Goal: Transaction & Acquisition: Purchase product/service

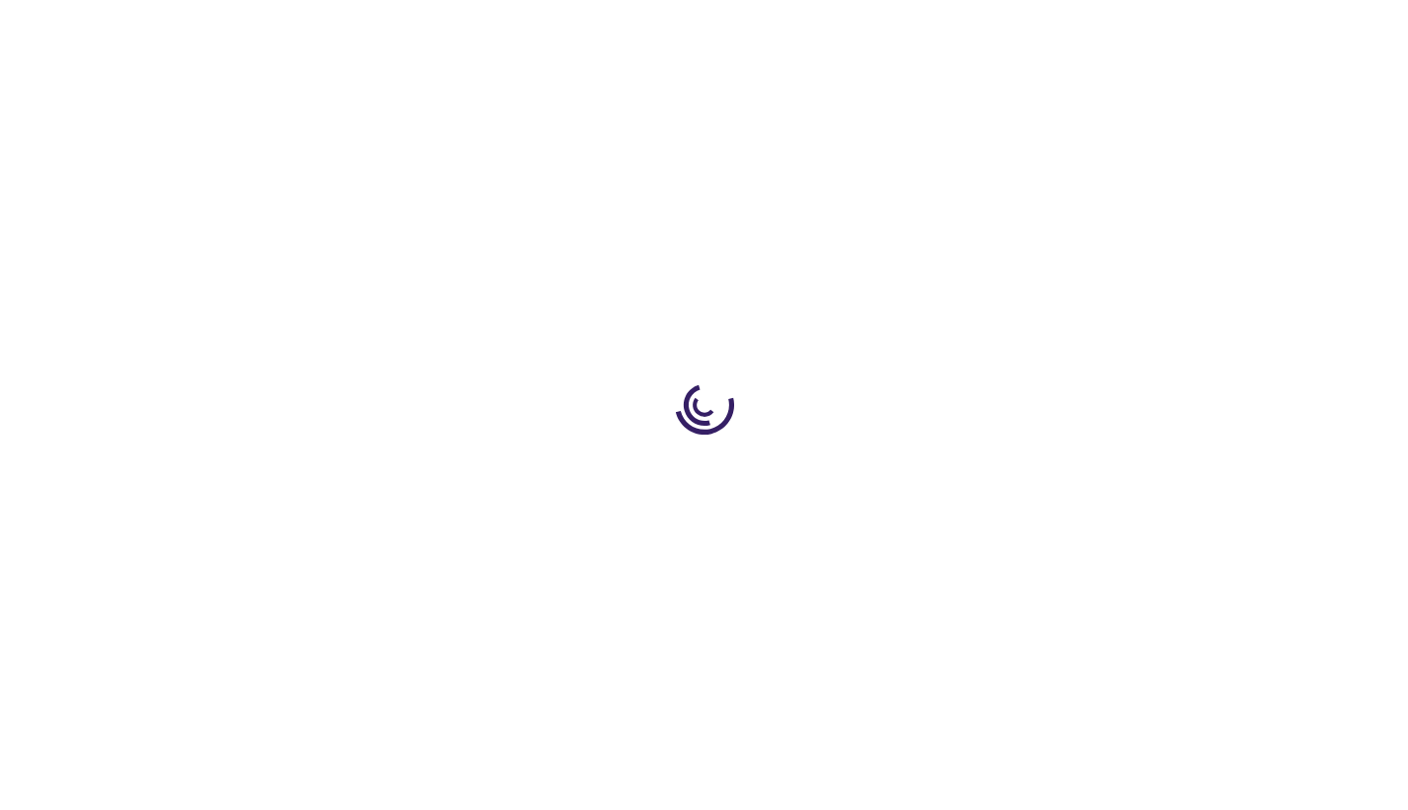
type input "0"
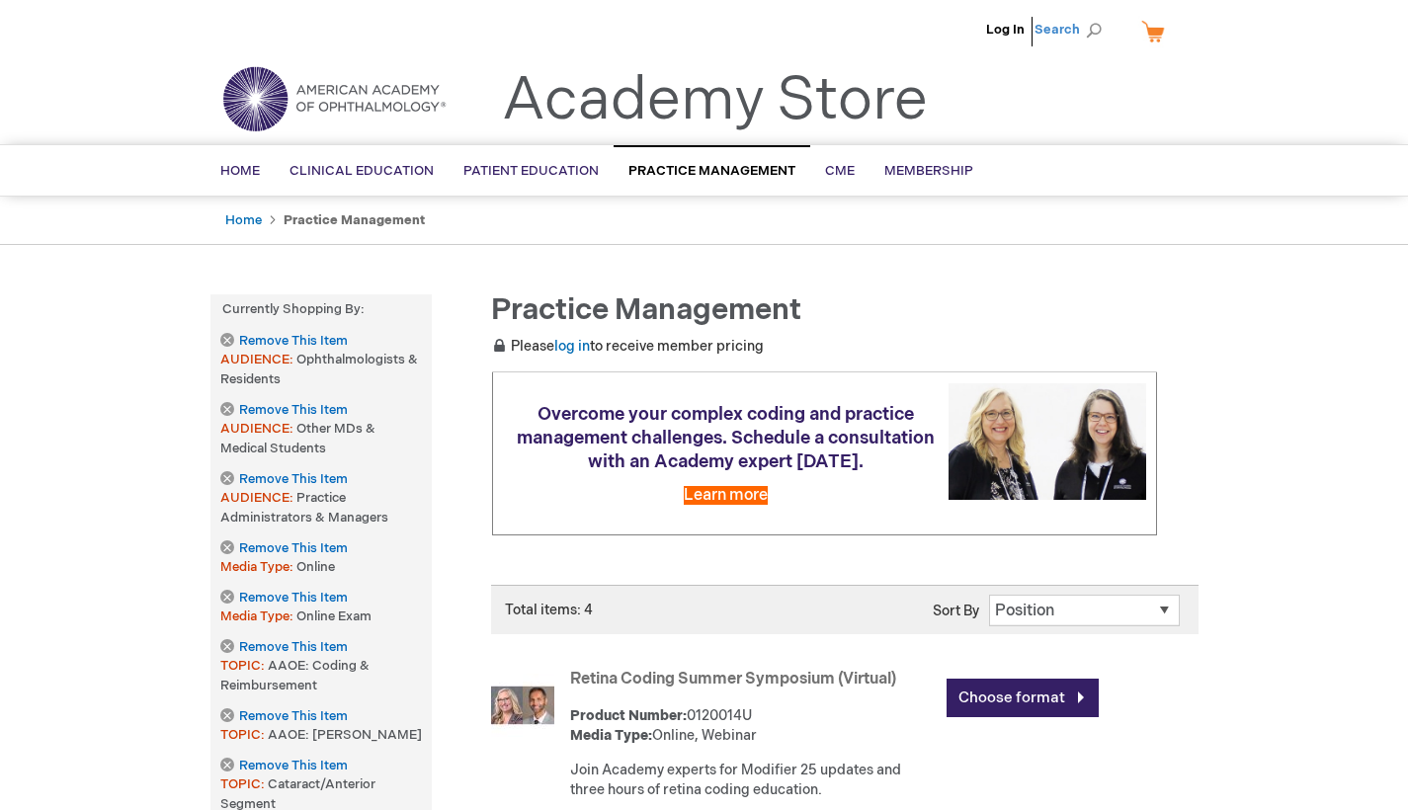
click at [1092, 25] on span "Search" at bounding box center [1071, 30] width 75 height 40
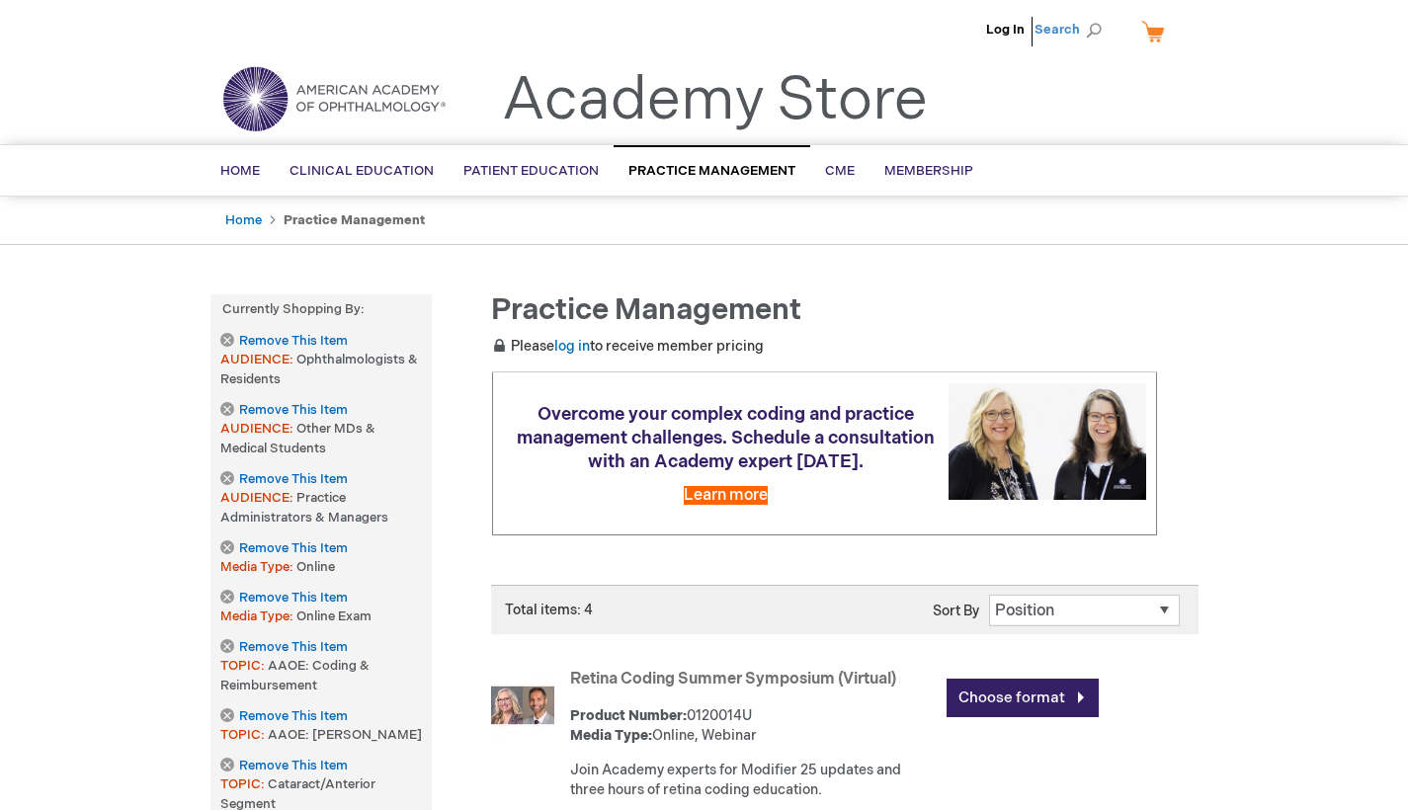
click at [1095, 24] on span "Search" at bounding box center [1071, 30] width 75 height 40
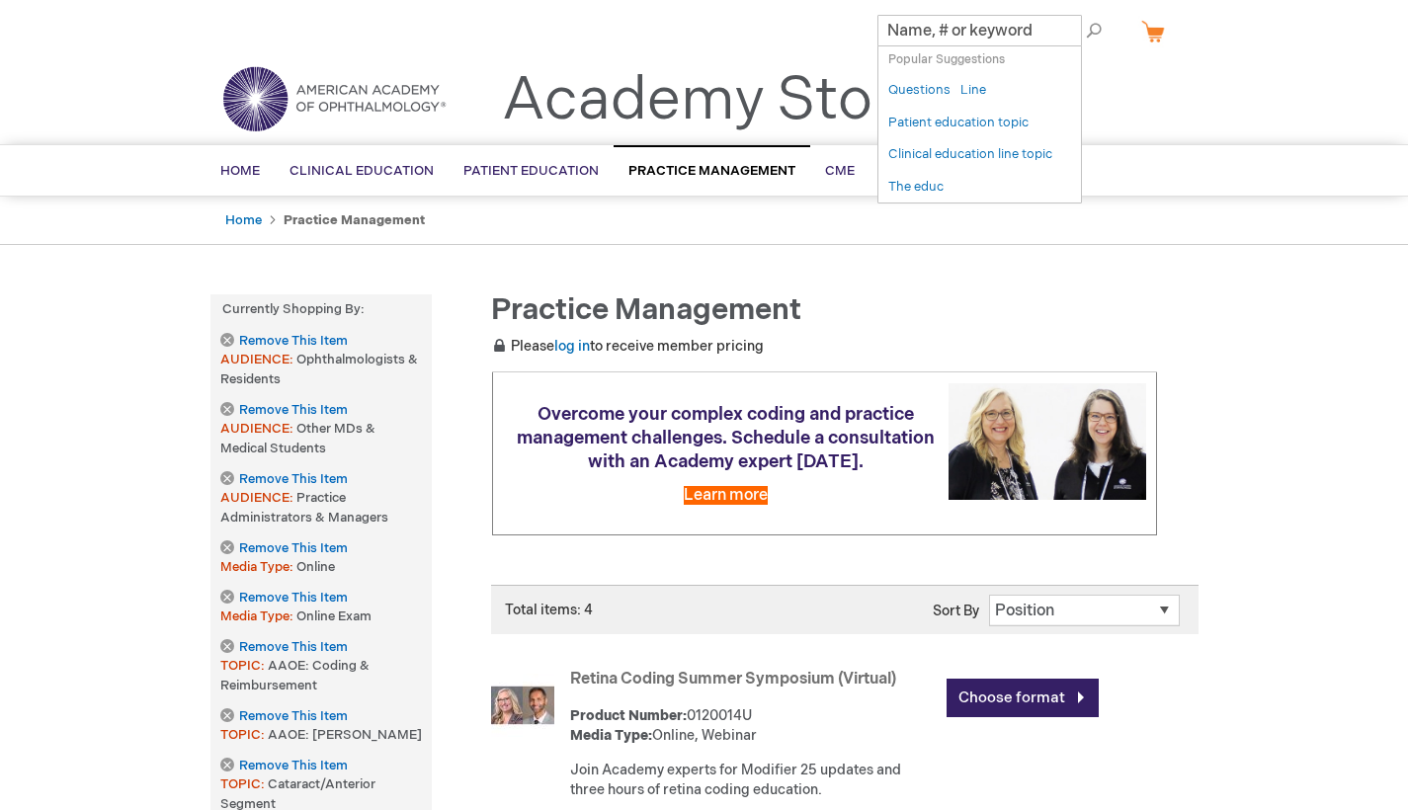
paste input "AAO: Fundamentals of Ophthalmic Coding (Virtual)"
type input "AAO: Fundamentals of Ophthalmic Coding (Virtual)"
click at [1094, 31] on button "Search" at bounding box center [1094, 31] width 16 height 32
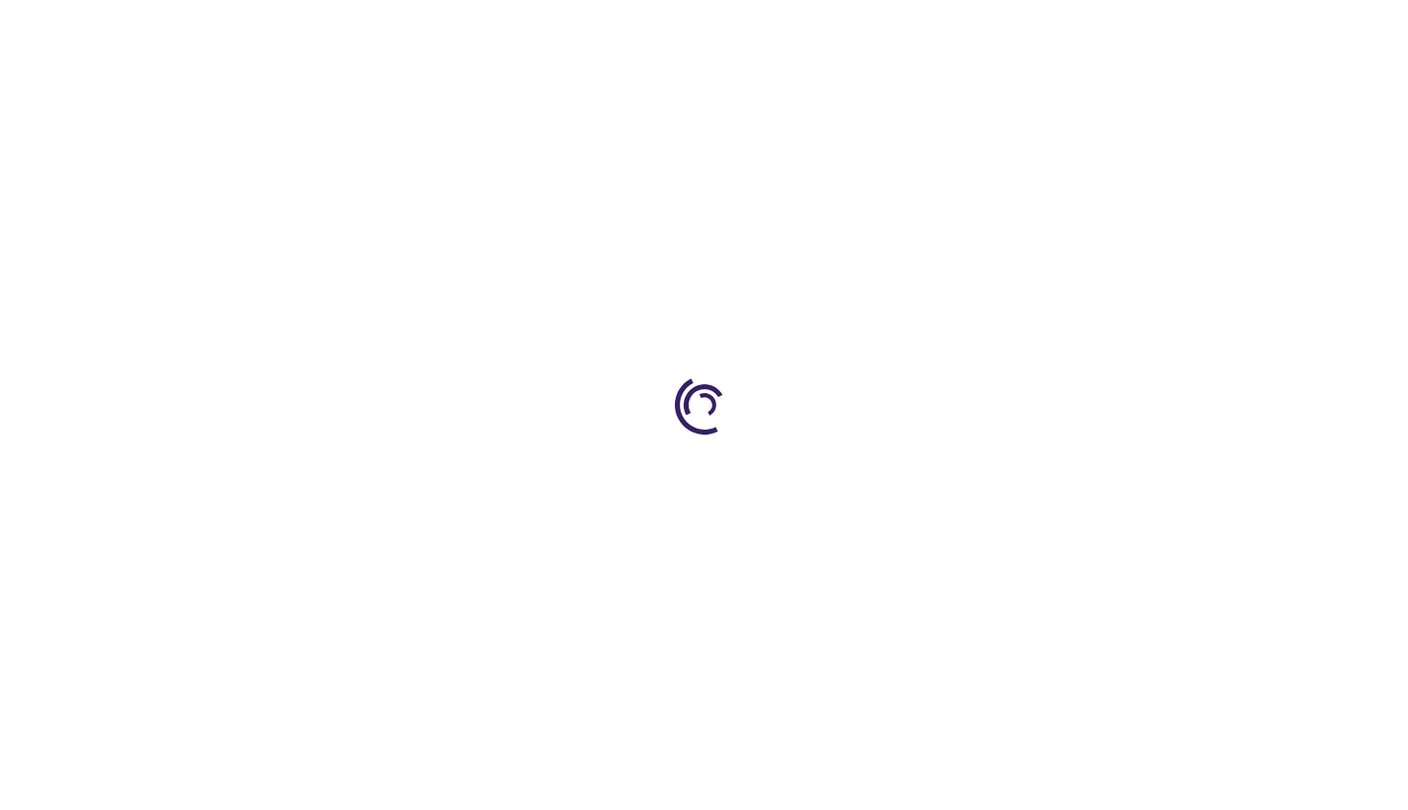
type input "0"
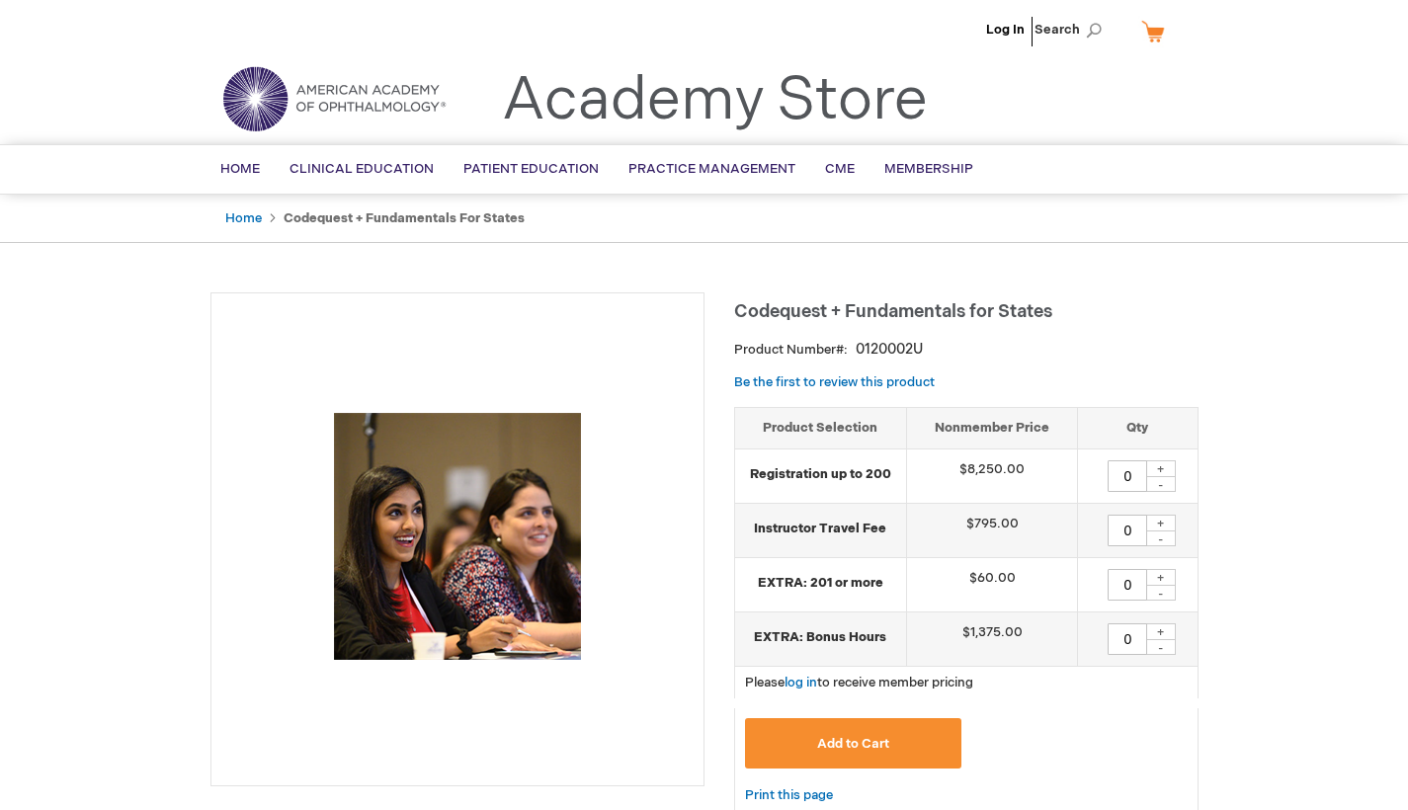
drag, startPoint x: 743, startPoint y: 351, endPoint x: 959, endPoint y: 385, distance: 219.1
click at [959, 385] on div "Codequest + Fundamentals for States Product Number 0120002U Be the first to rev…" at bounding box center [966, 570] width 464 height 556
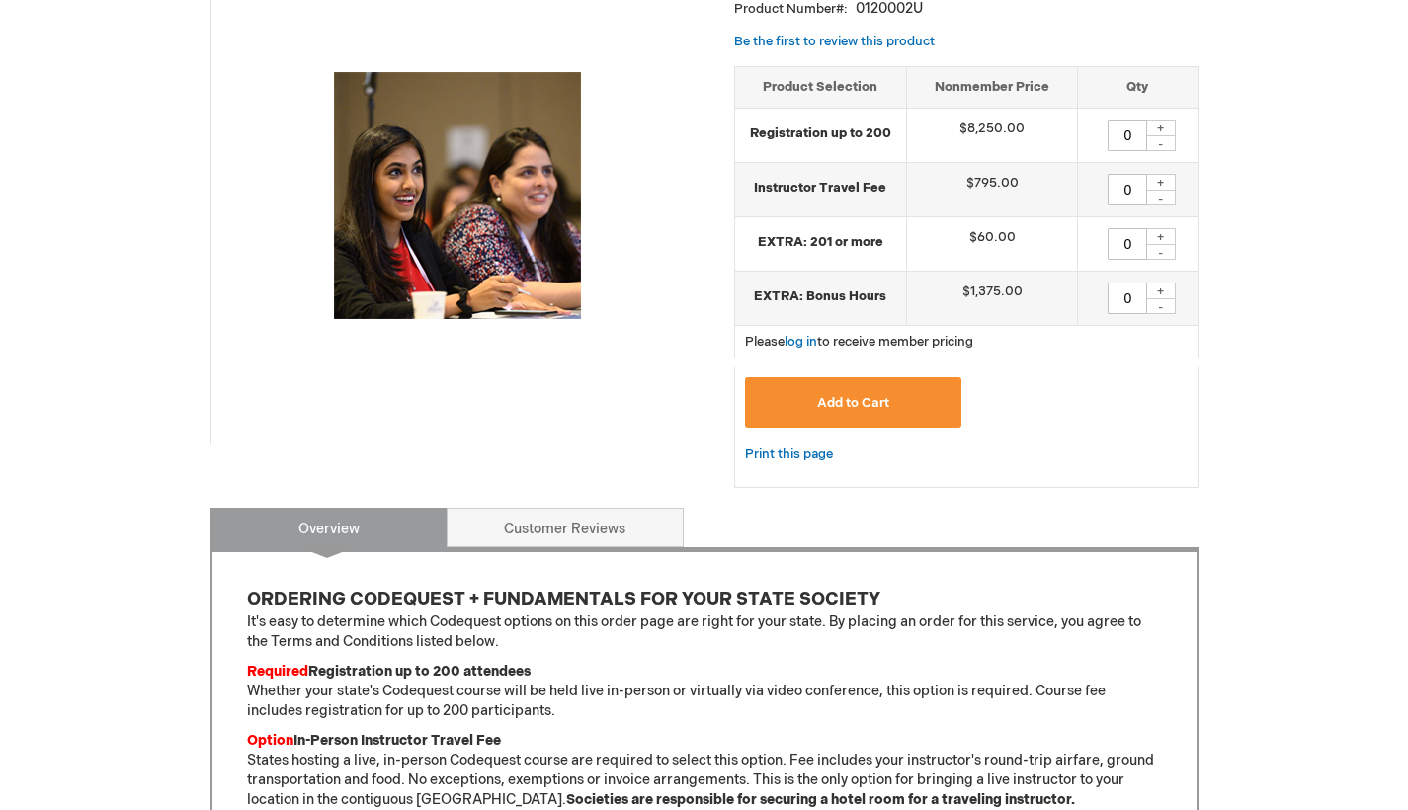
scroll to position [493, 0]
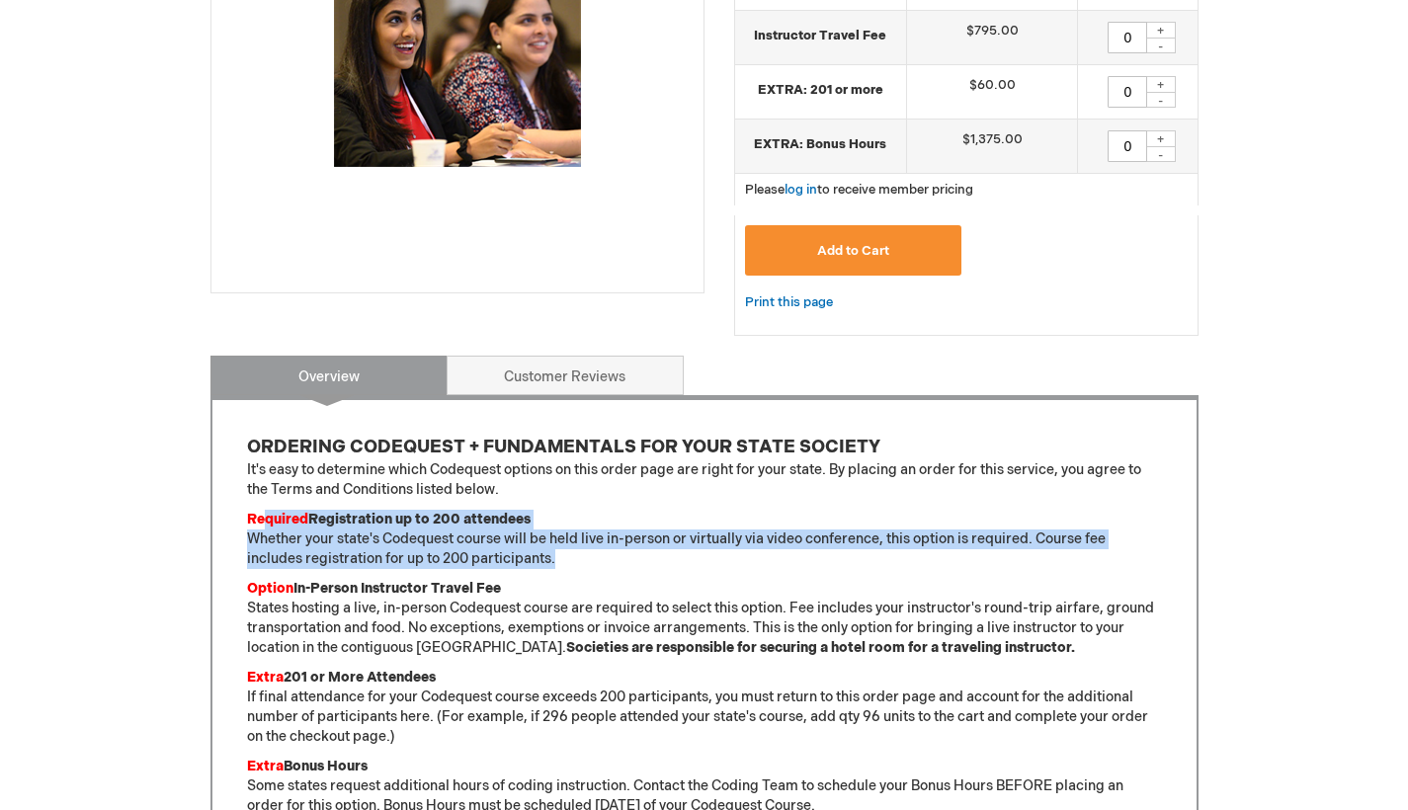
drag, startPoint x: 275, startPoint y: 519, endPoint x: 611, endPoint y: 564, distance: 339.9
click at [611, 564] on p "Required Registration up to 200 attendees Whether your state's Codequest course…" at bounding box center [704, 539] width 915 height 59
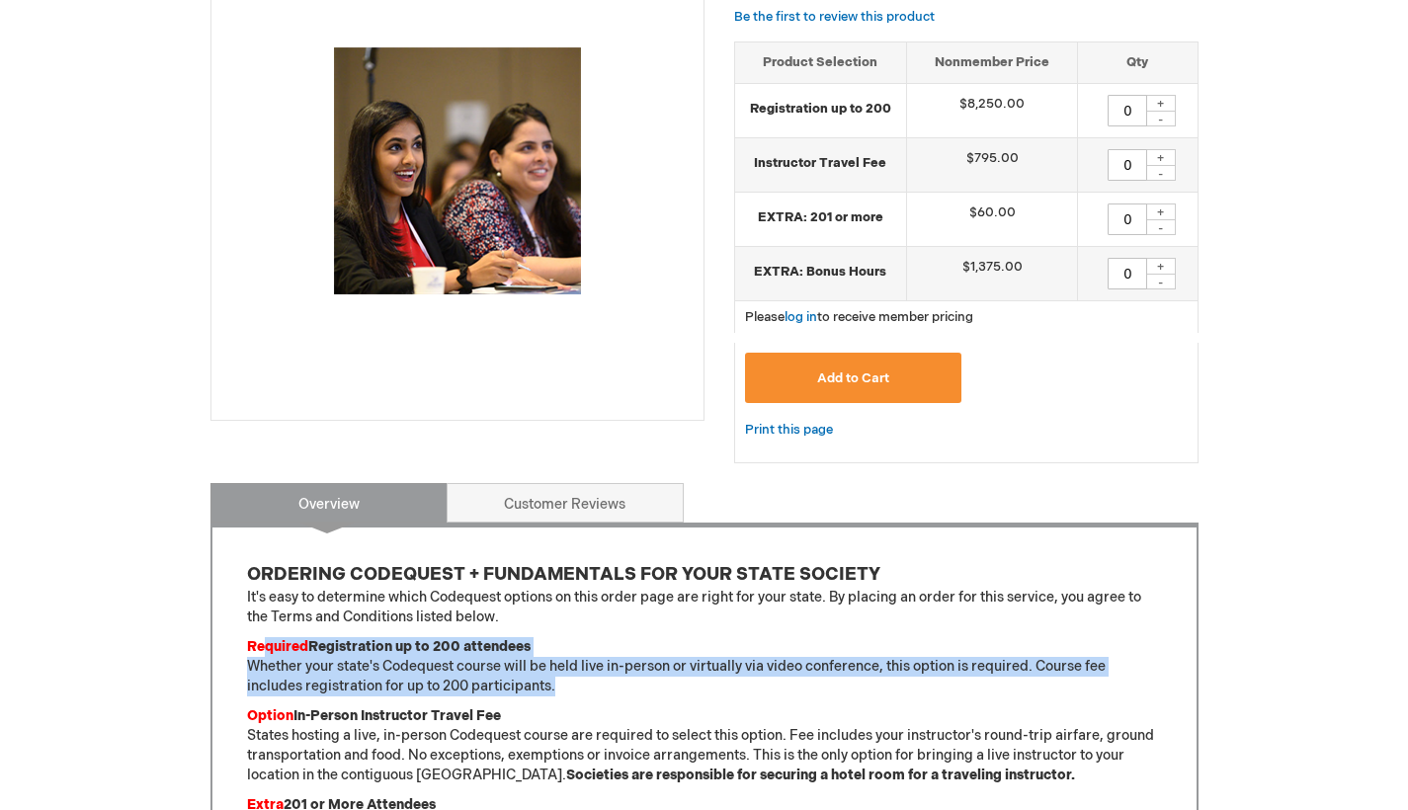
scroll to position [565, 0]
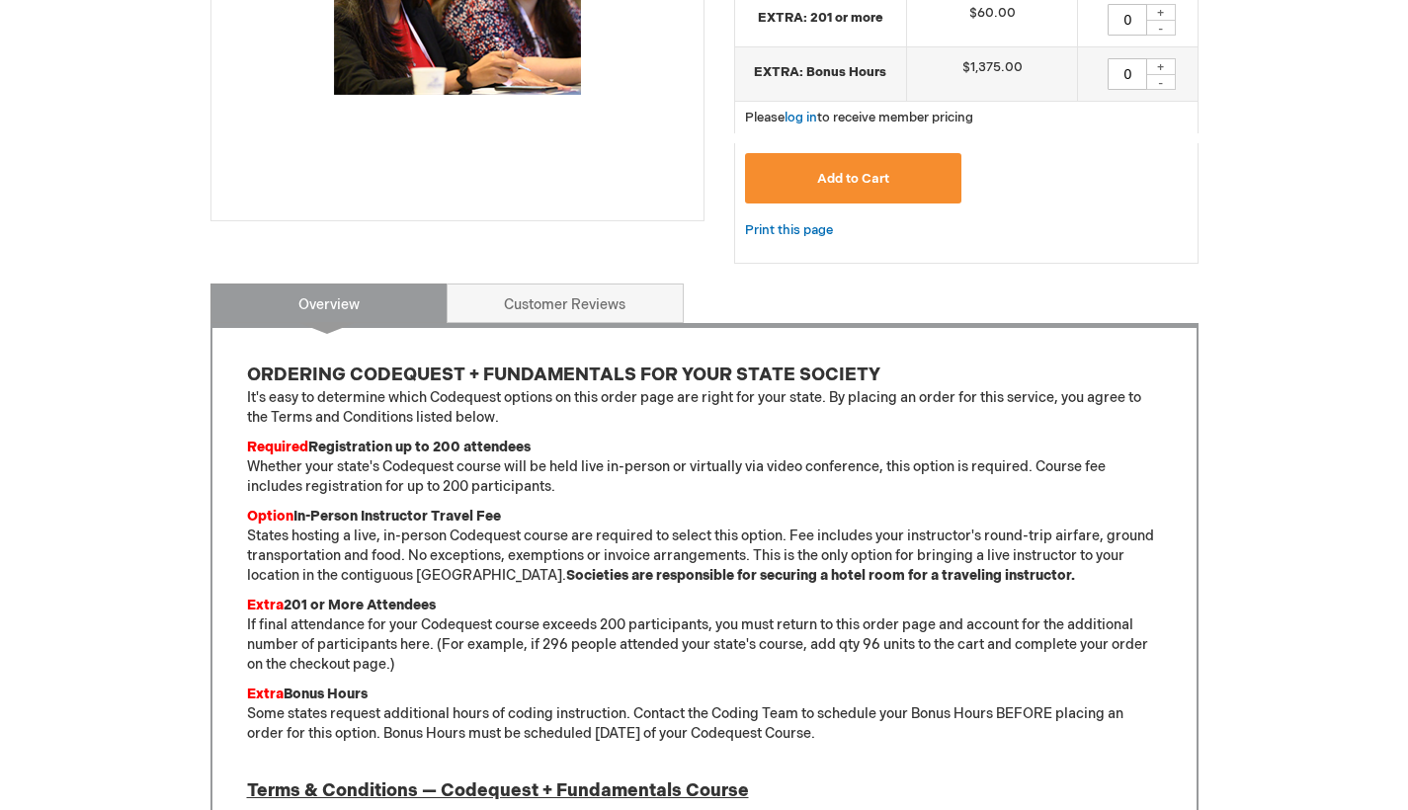
click at [596, 307] on link "Customer Reviews" at bounding box center [565, 304] width 237 height 40
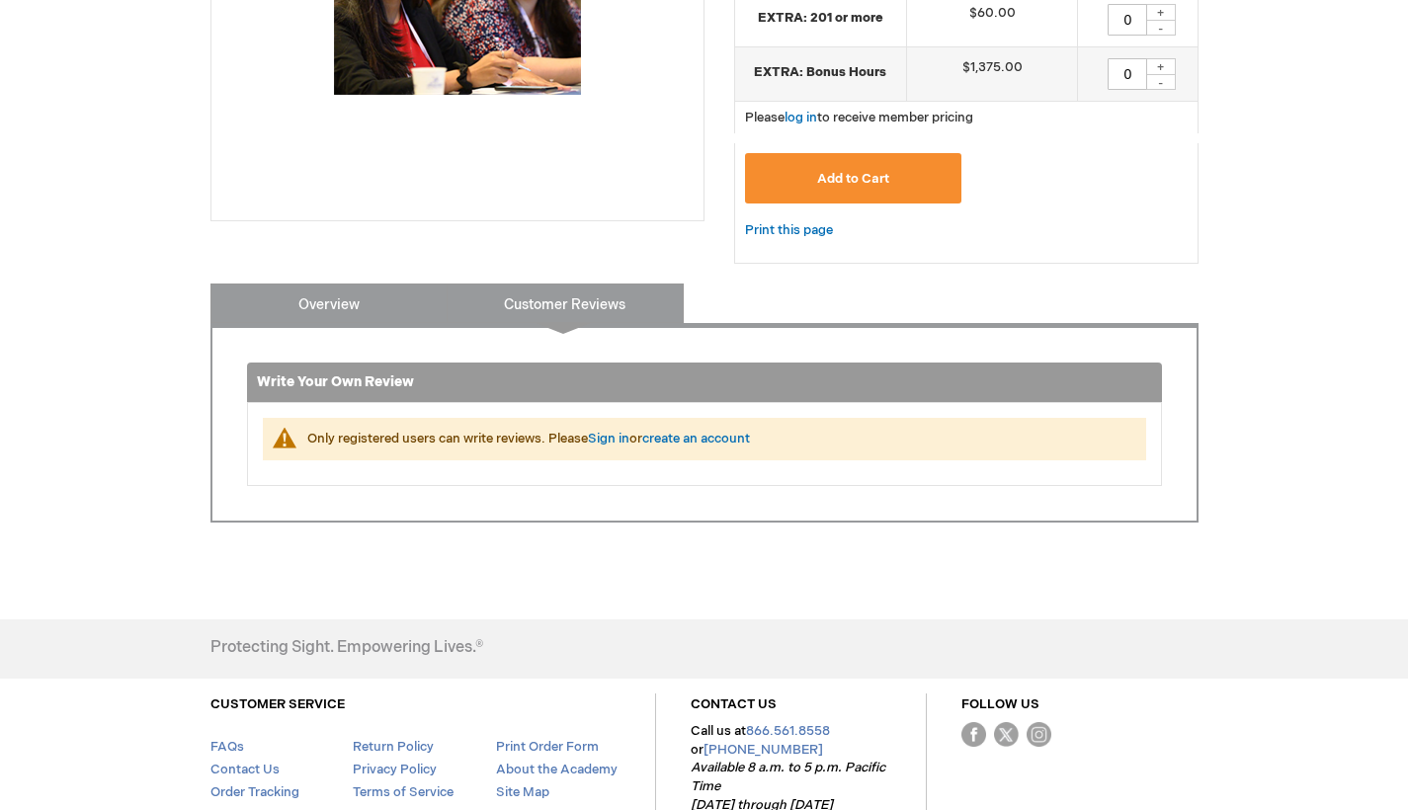
click at [311, 295] on link "Overview" at bounding box center [328, 304] width 237 height 40
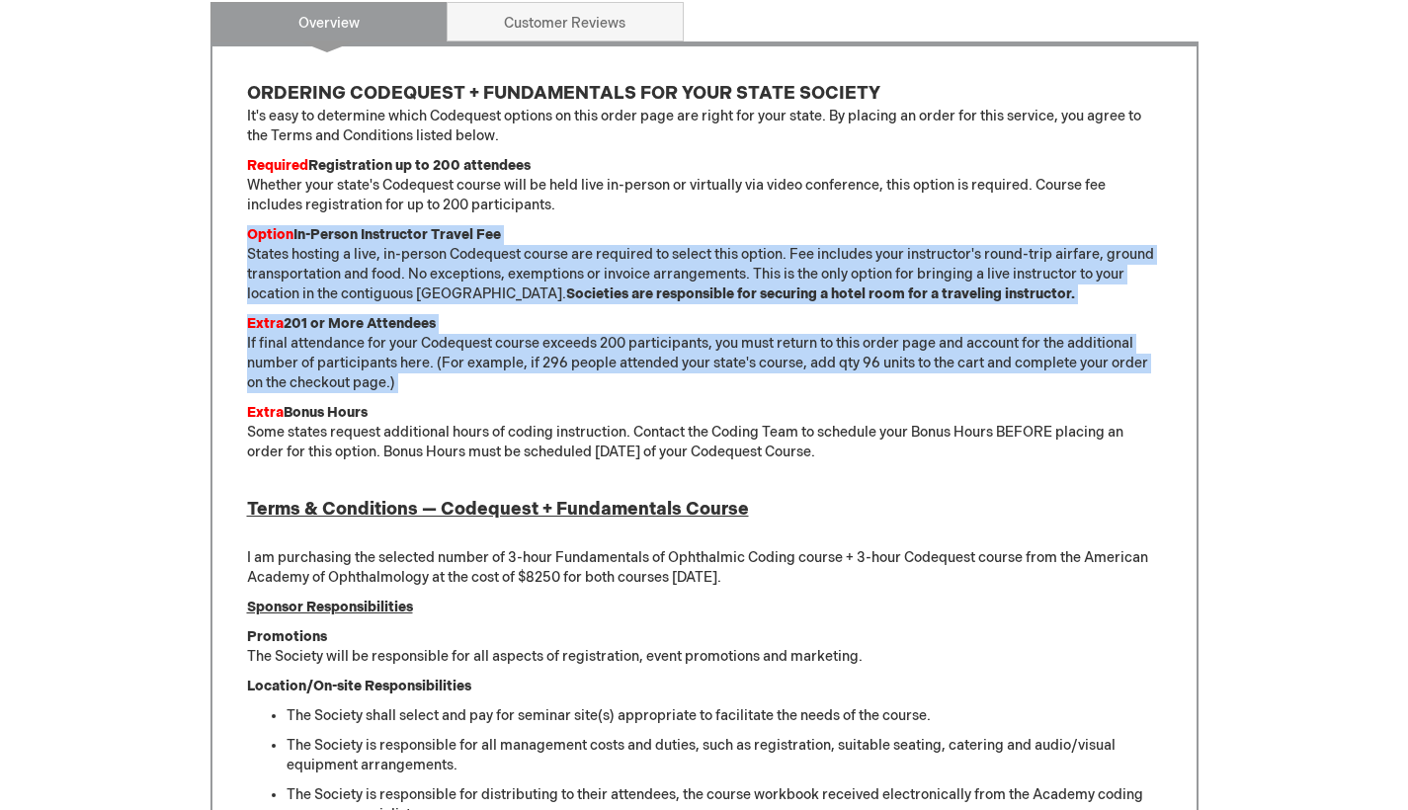
drag, startPoint x: 371, startPoint y: 404, endPoint x: 271, endPoint y: 228, distance: 202.7
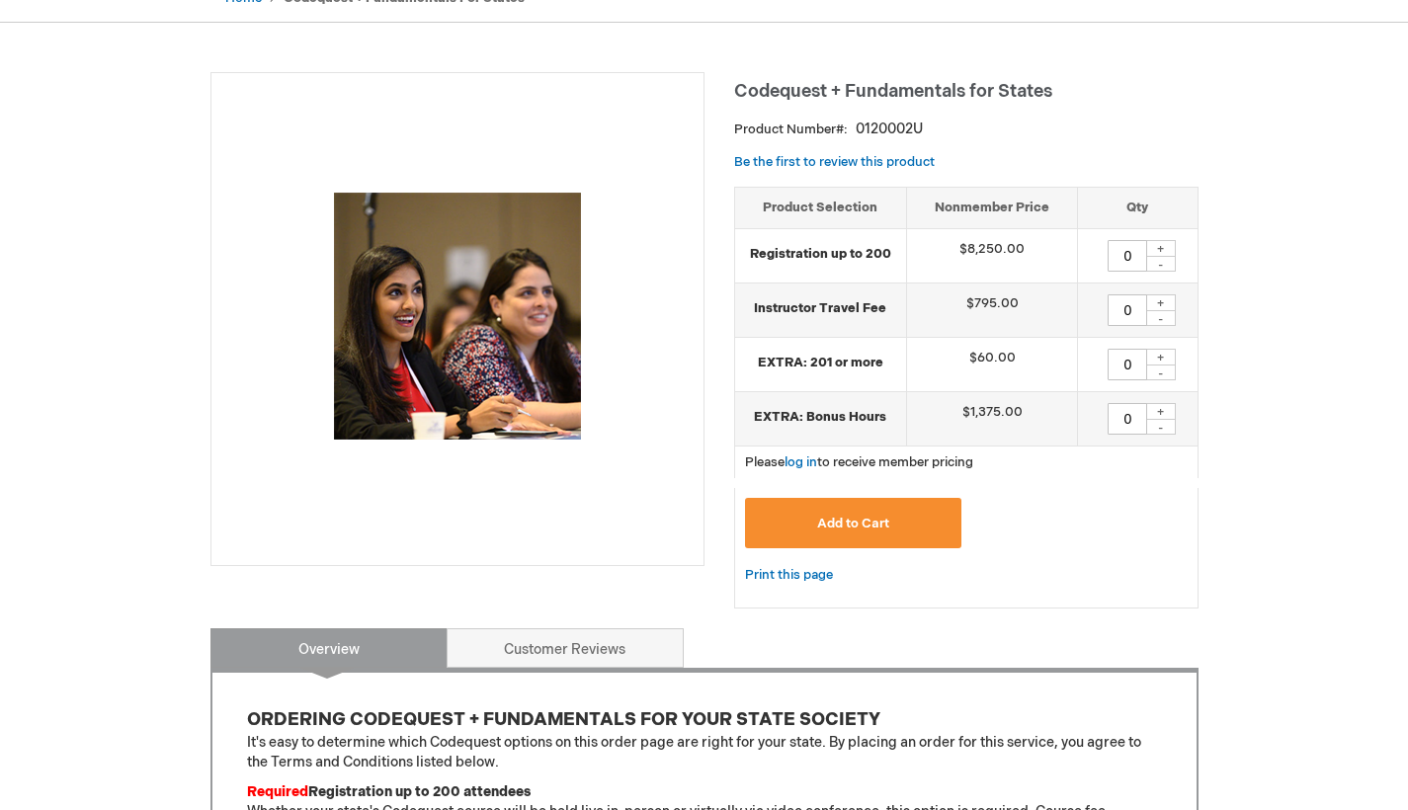
scroll to position [0, 0]
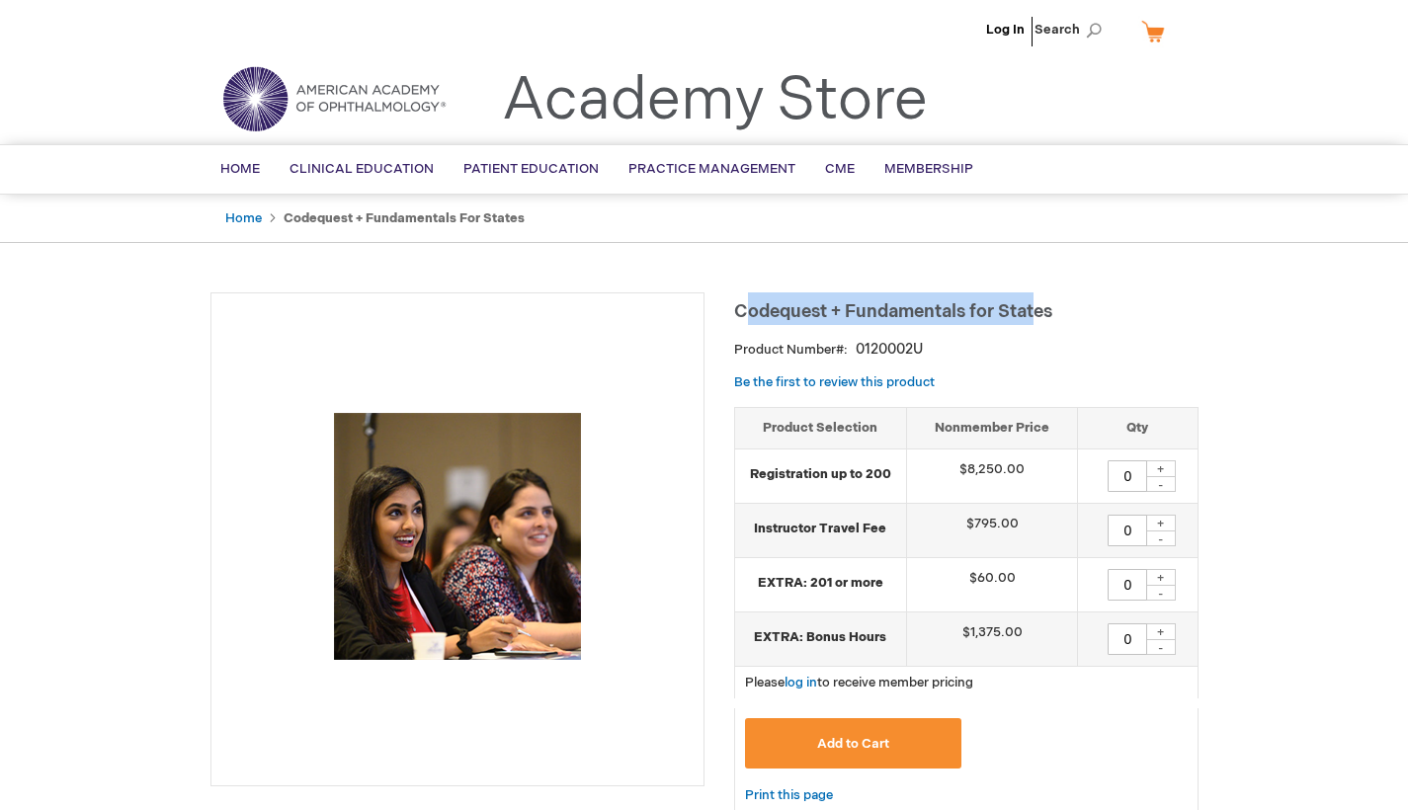
drag, startPoint x: 754, startPoint y: 312, endPoint x: 1046, endPoint y: 309, distance: 292.4
click at [1046, 309] on span "Codequest + Fundamentals for States" at bounding box center [893, 311] width 318 height 21
click at [1144, 309] on h1 "Codequest + Fundamentals for States" at bounding box center [966, 308] width 464 height 33
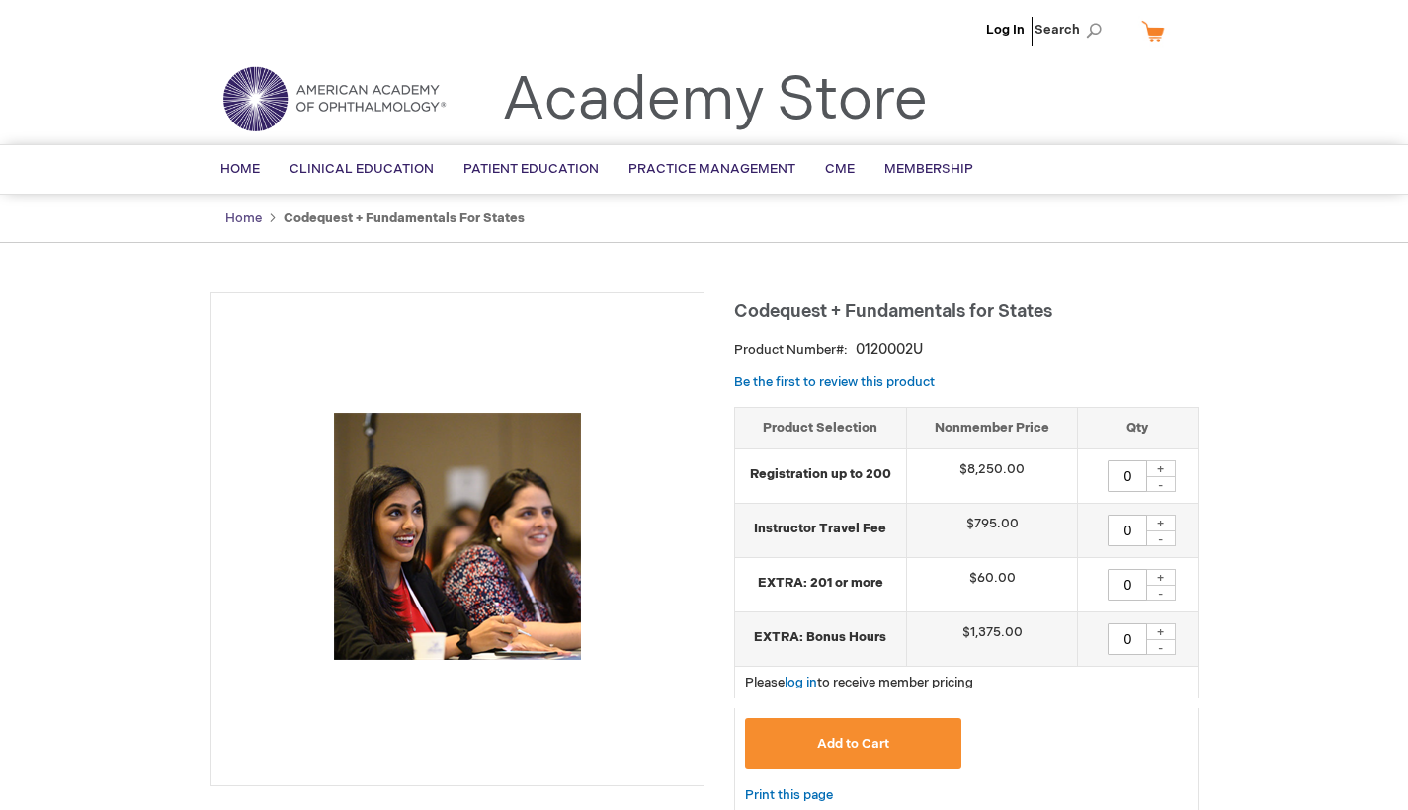
click at [245, 218] on link "Home" at bounding box center [243, 218] width 37 height 16
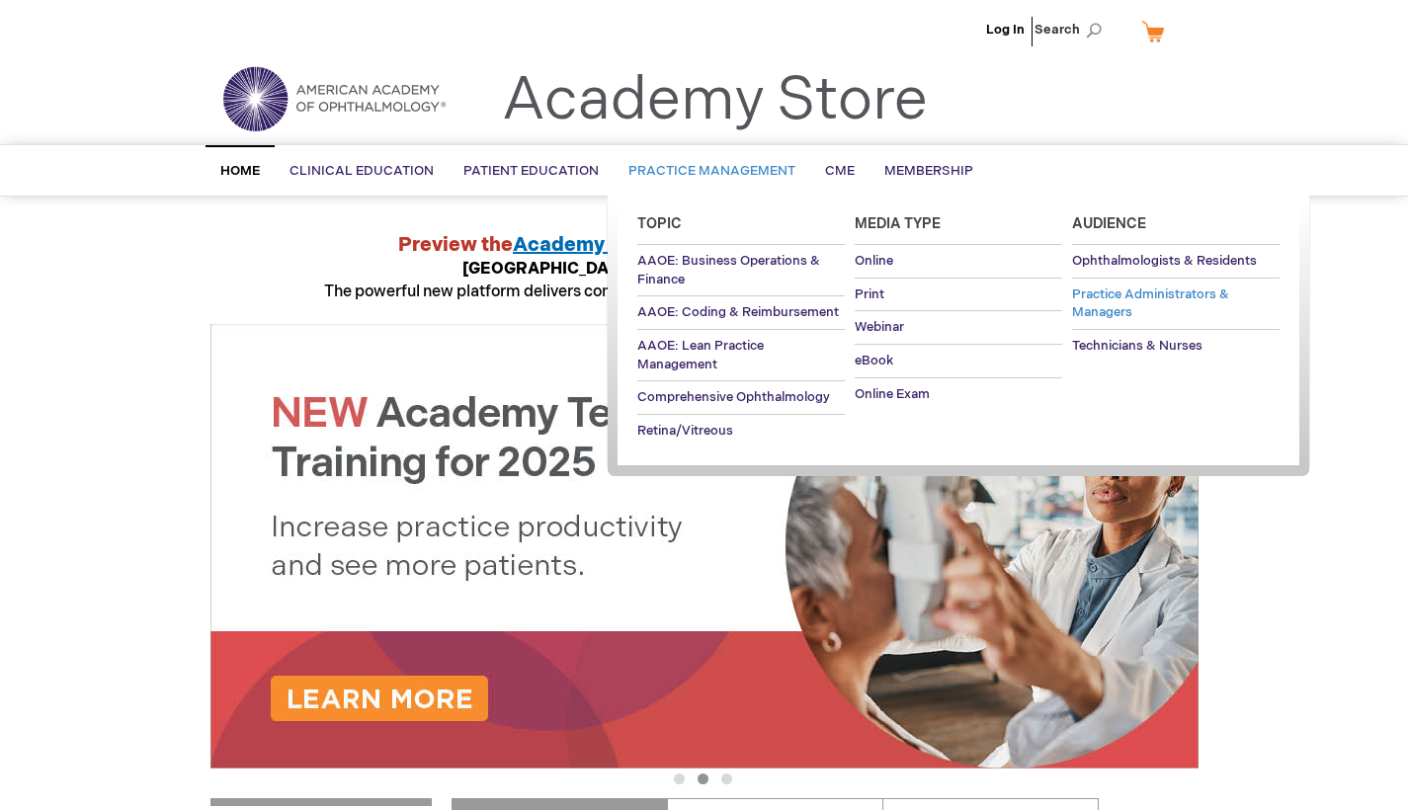
click at [1132, 299] on span "Practice Administrators & Managers" at bounding box center [1150, 303] width 157 height 35
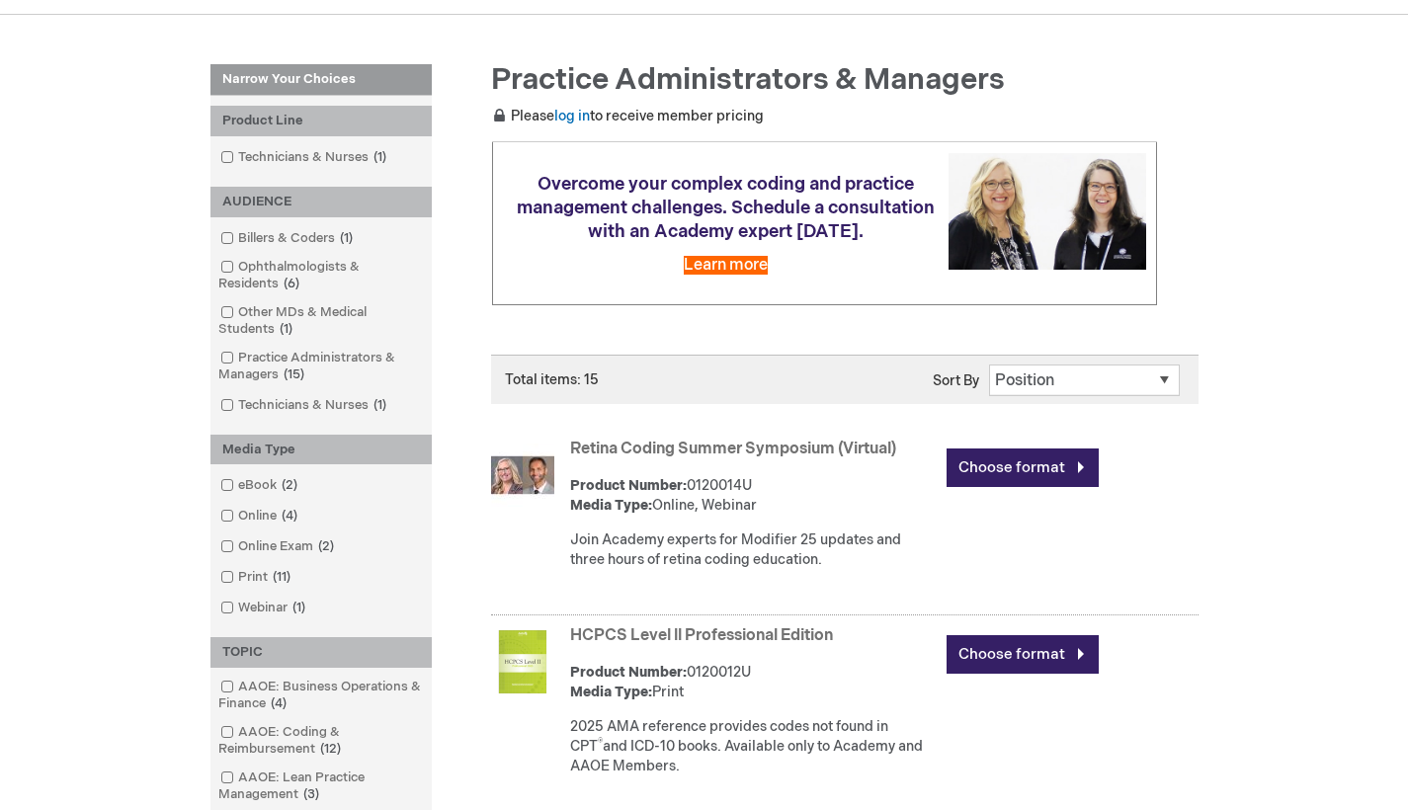
scroll to position [245, 0]
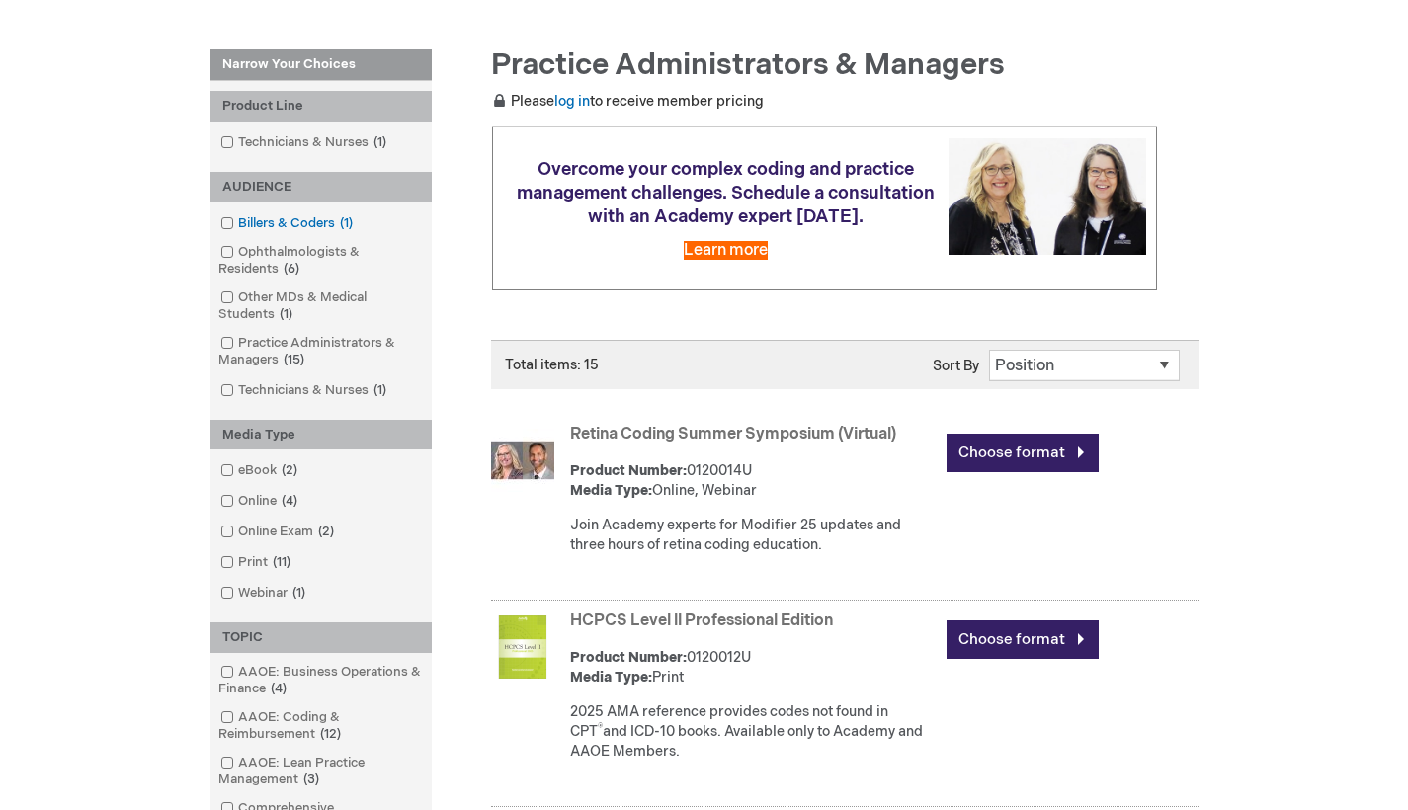
click at [311, 223] on link "Billers & Coders 1 item" at bounding box center [287, 223] width 145 height 19
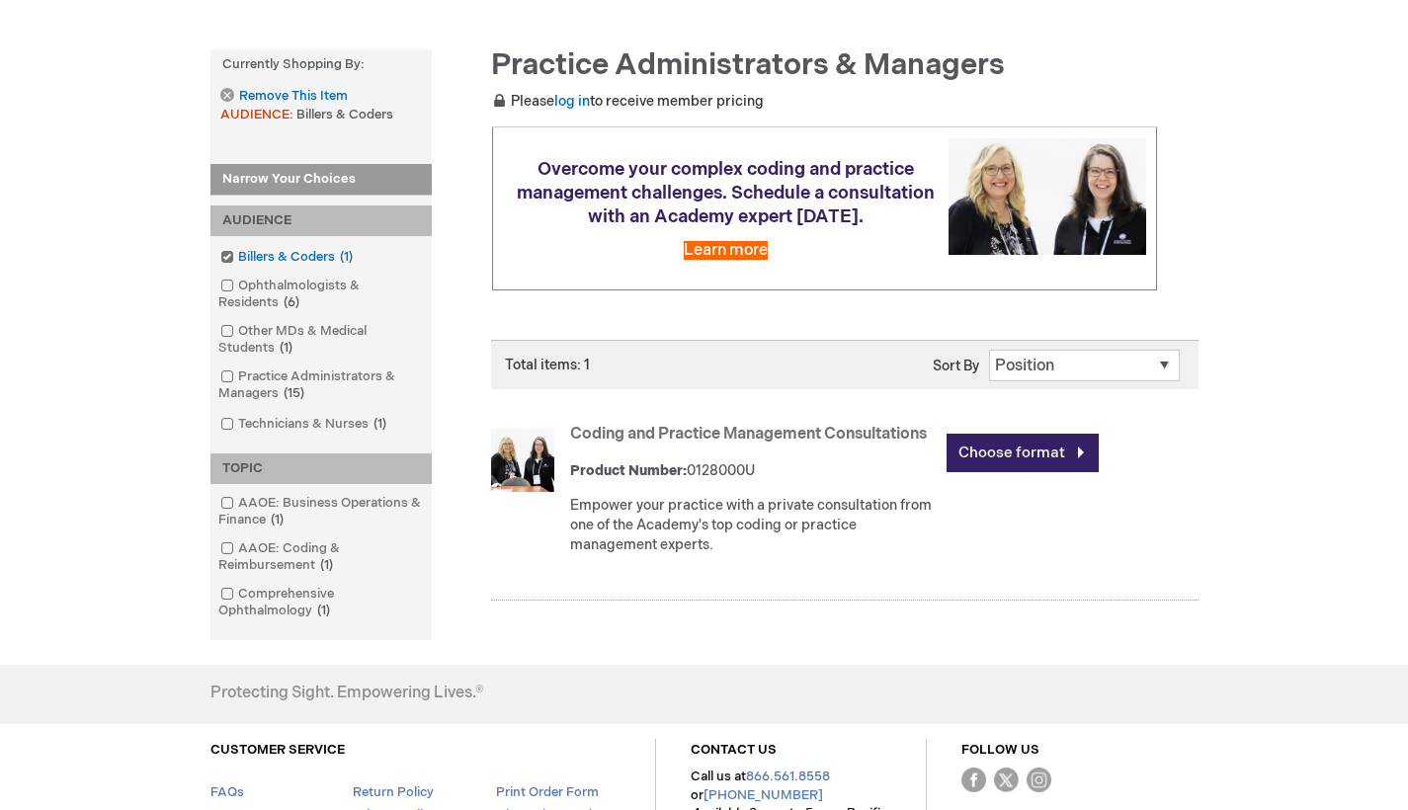
click at [238, 250] on span at bounding box center [238, 257] width 0 height 16
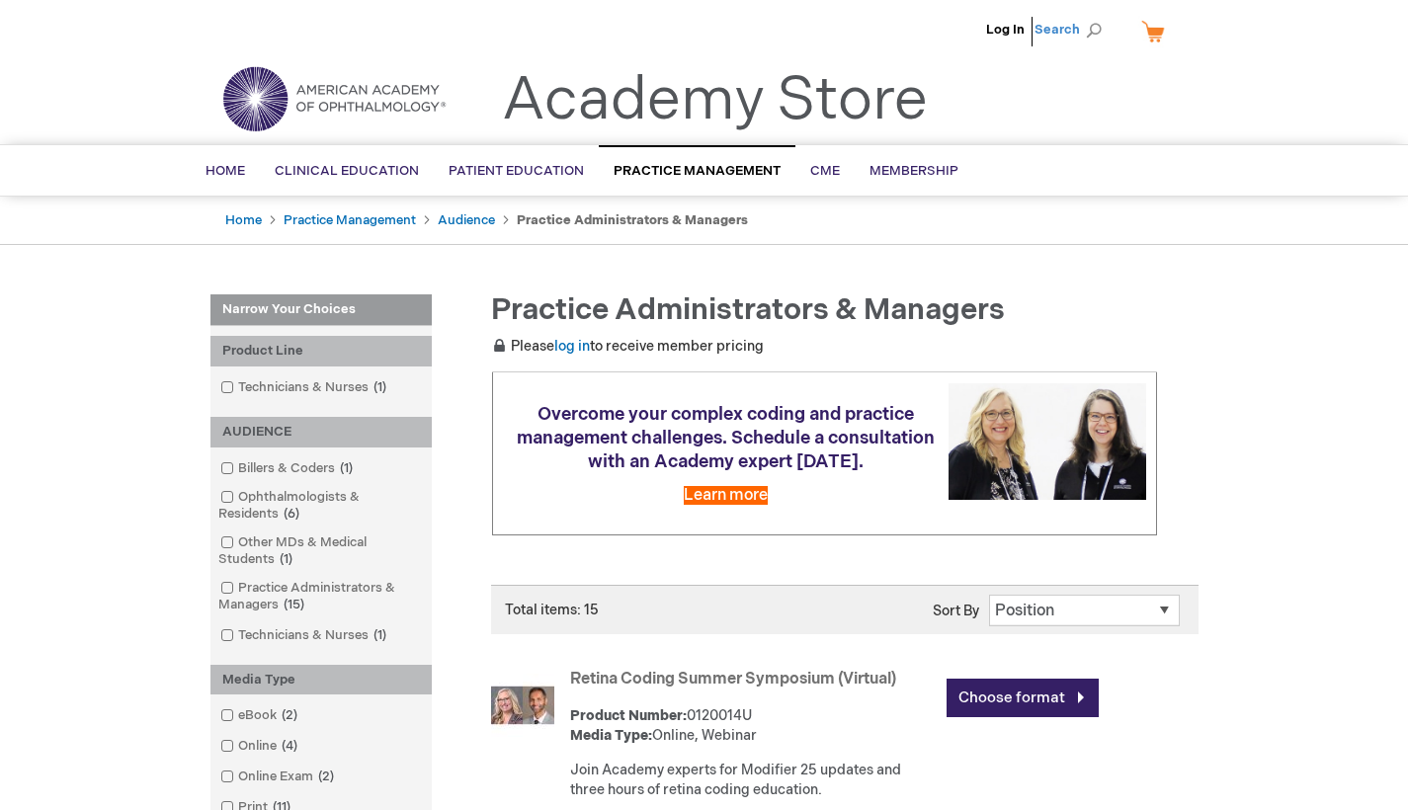
click at [1097, 24] on span "Search" at bounding box center [1071, 30] width 75 height 40
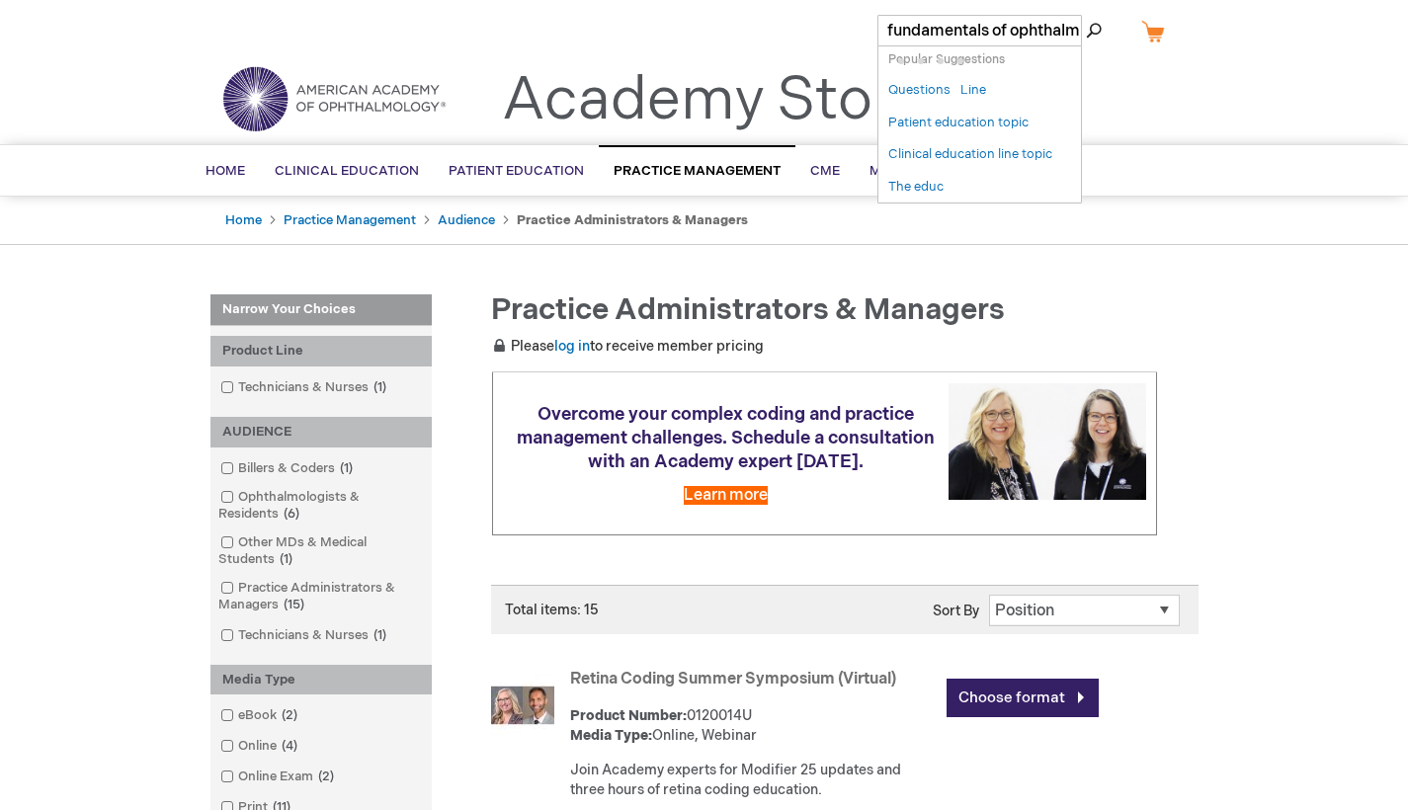
type input "fundamentals of ophthalmic coding"
click at [1094, 31] on button "Search" at bounding box center [1094, 31] width 16 height 32
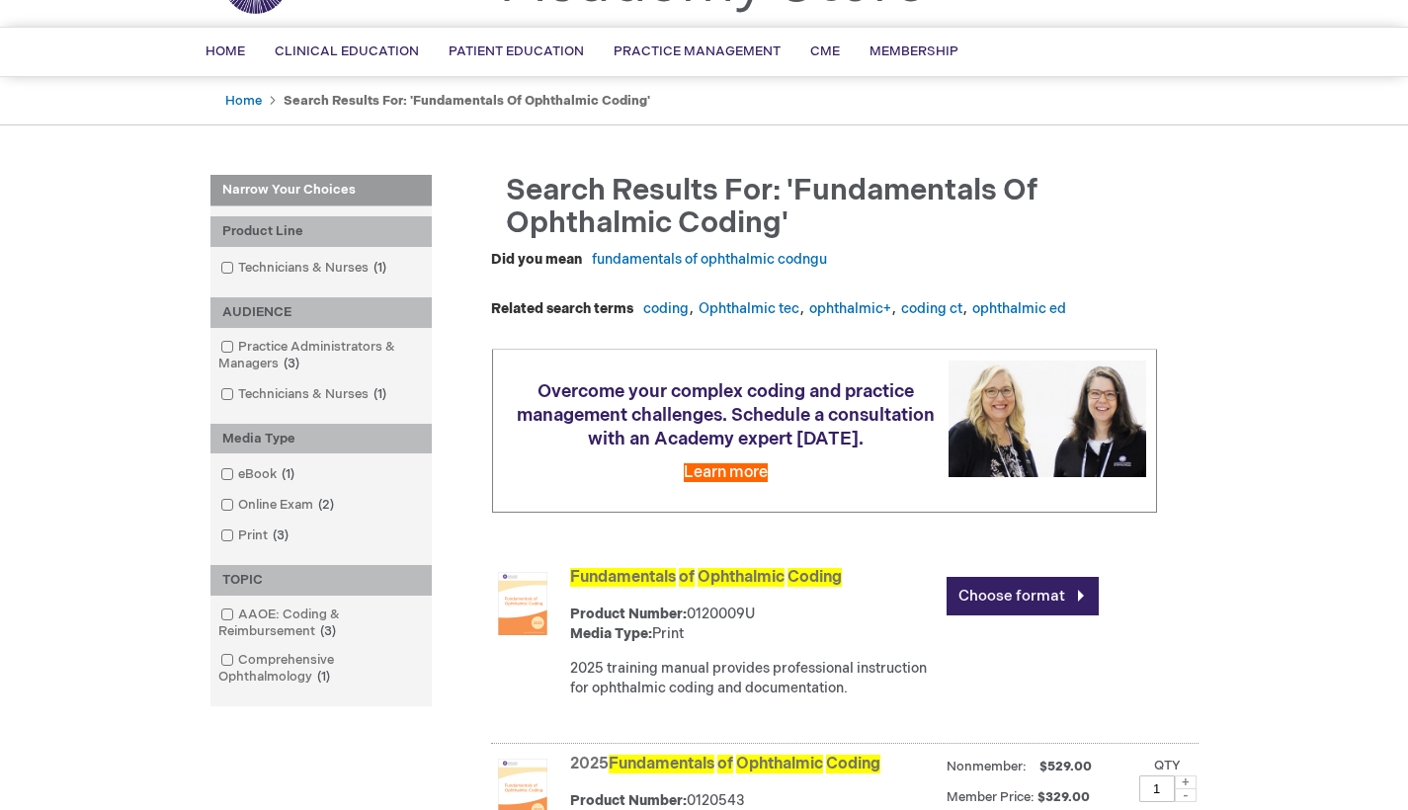
scroll to position [161, 0]
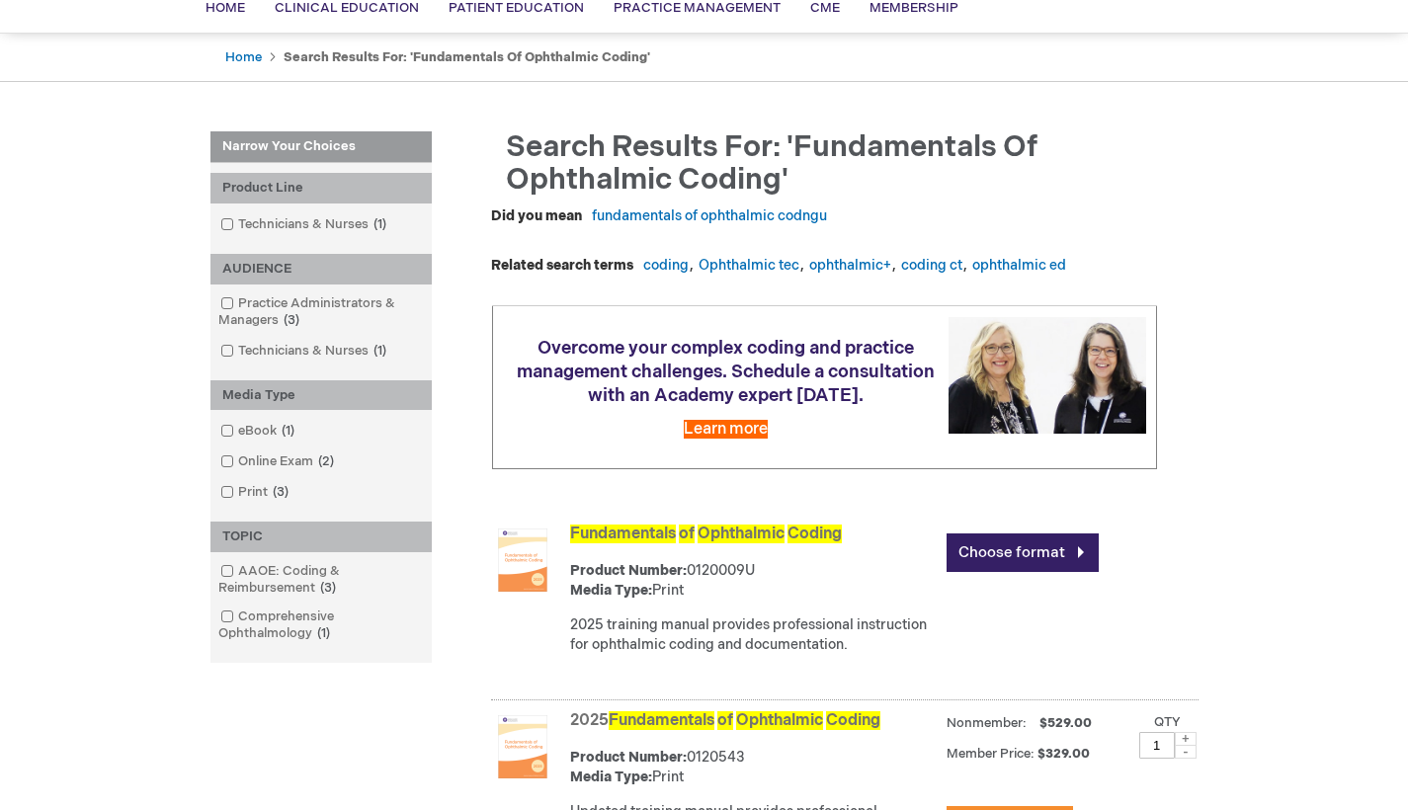
click at [664, 543] on span "Fundamentals" at bounding box center [623, 534] width 106 height 19
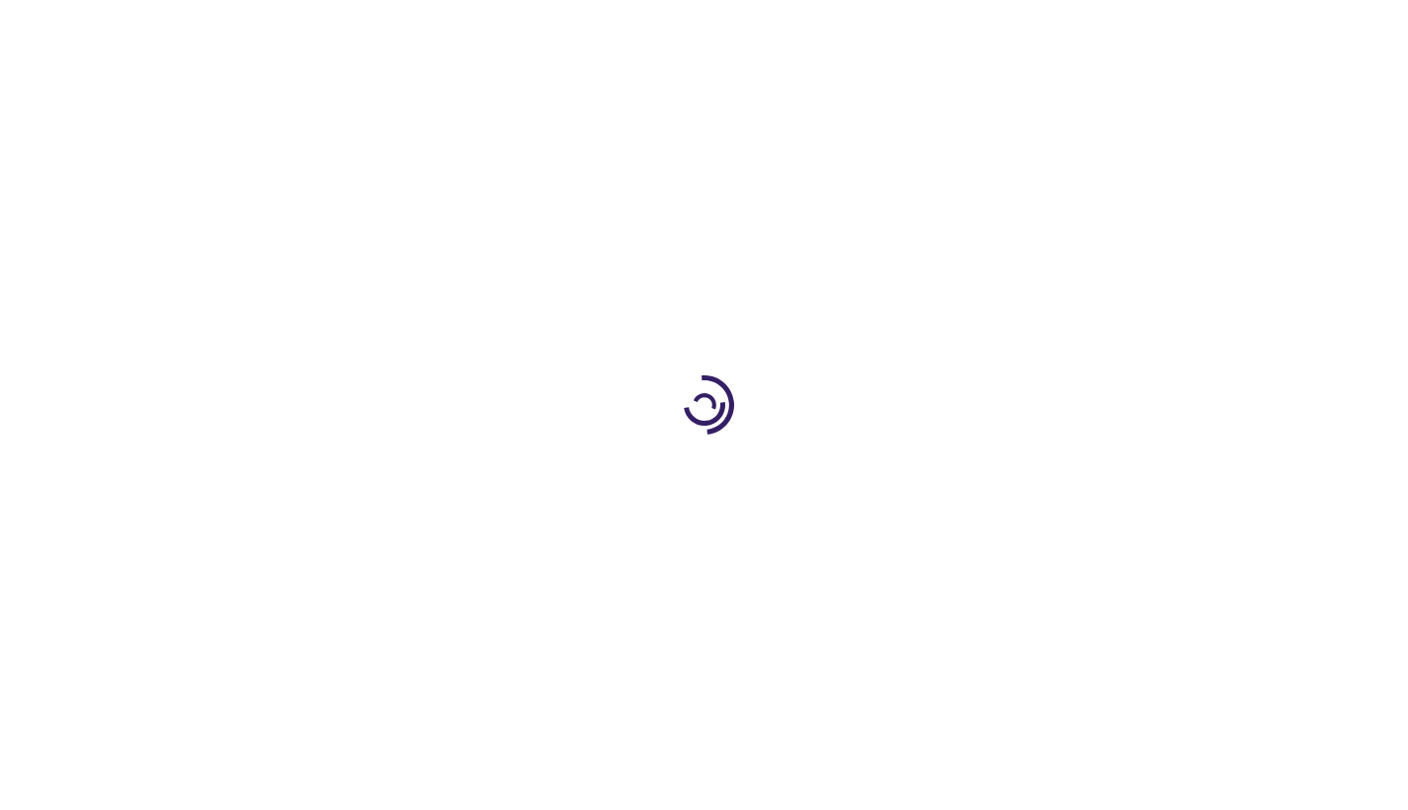
type input "0"
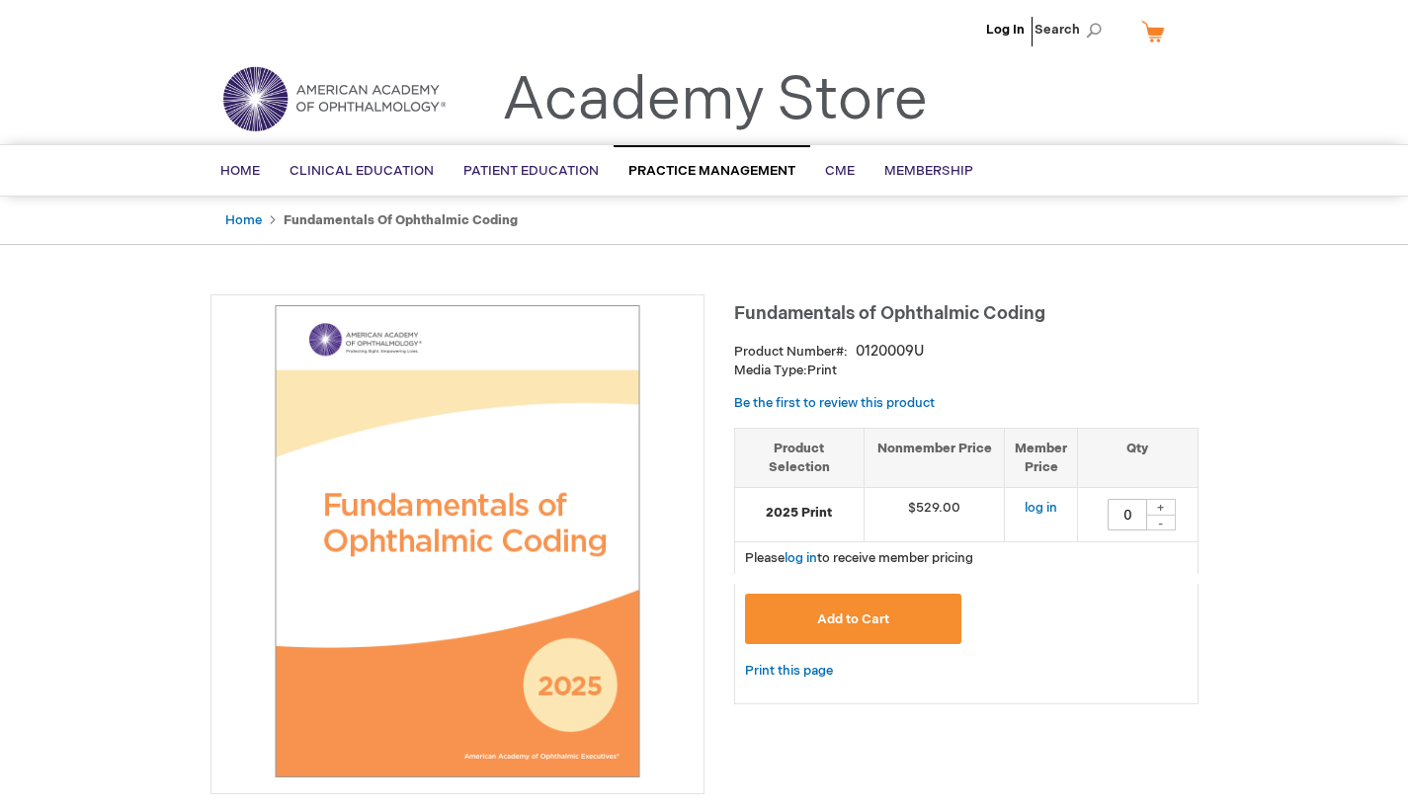
click at [475, 497] on img at bounding box center [457, 541] width 472 height 472
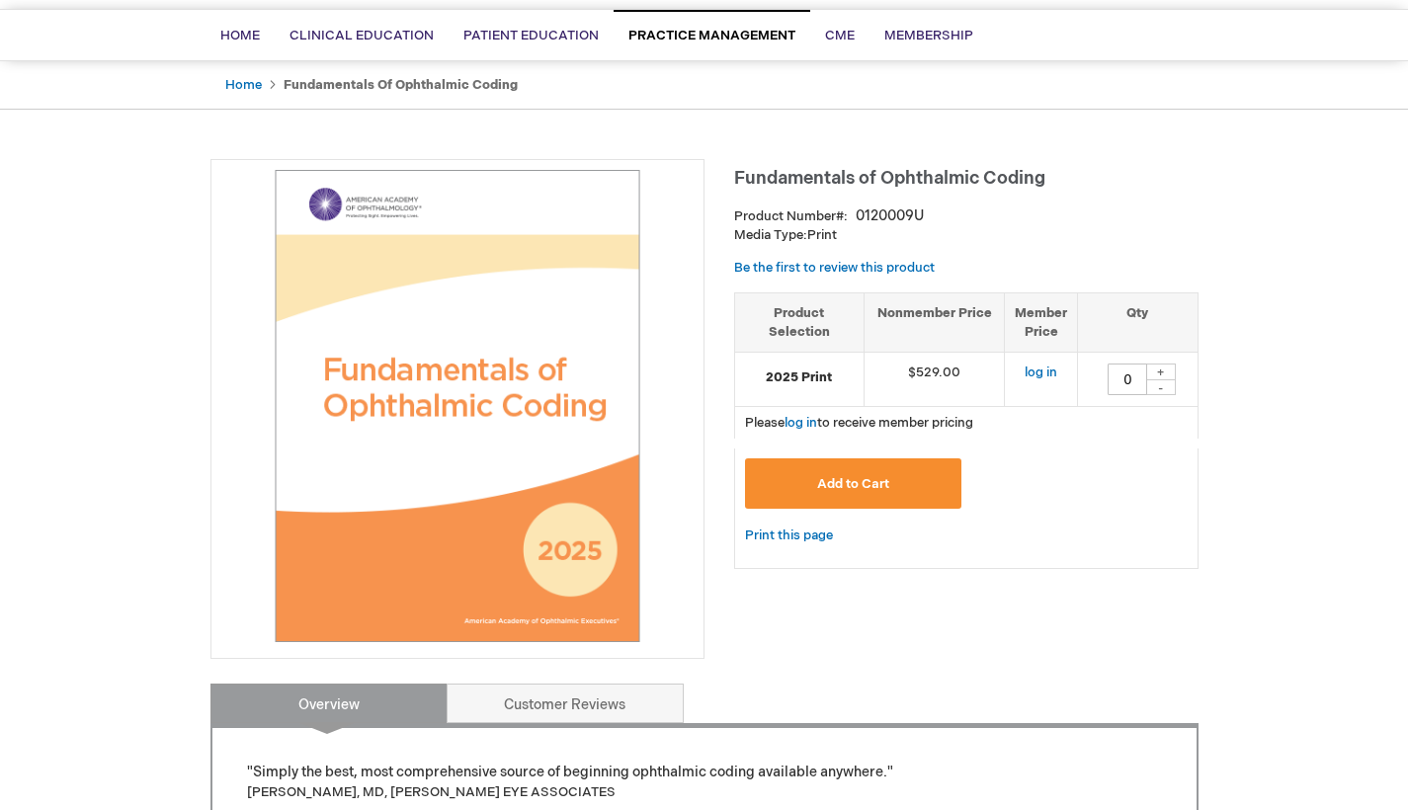
scroll to position [313, 0]
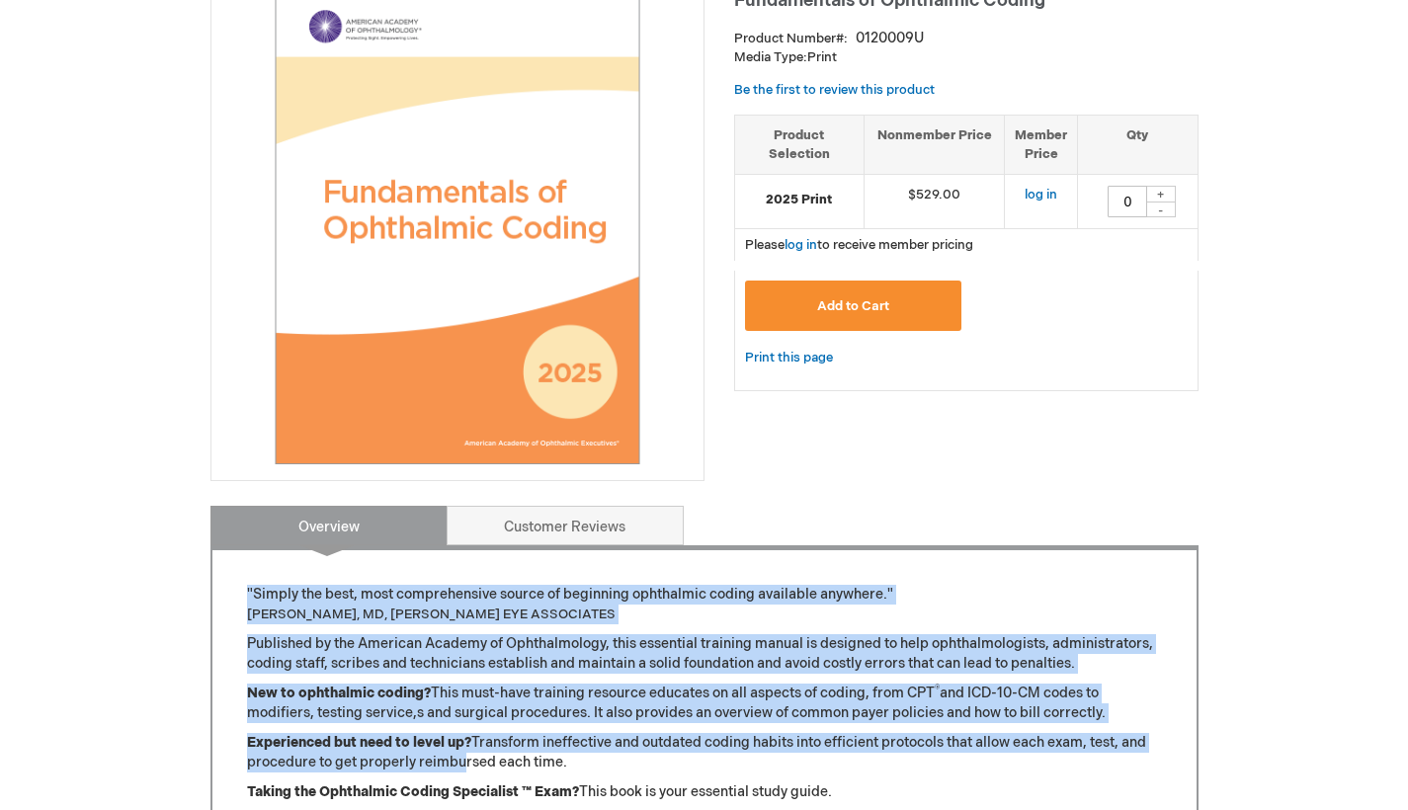
drag, startPoint x: 456, startPoint y: 578, endPoint x: 476, endPoint y: 755, distance: 177.9
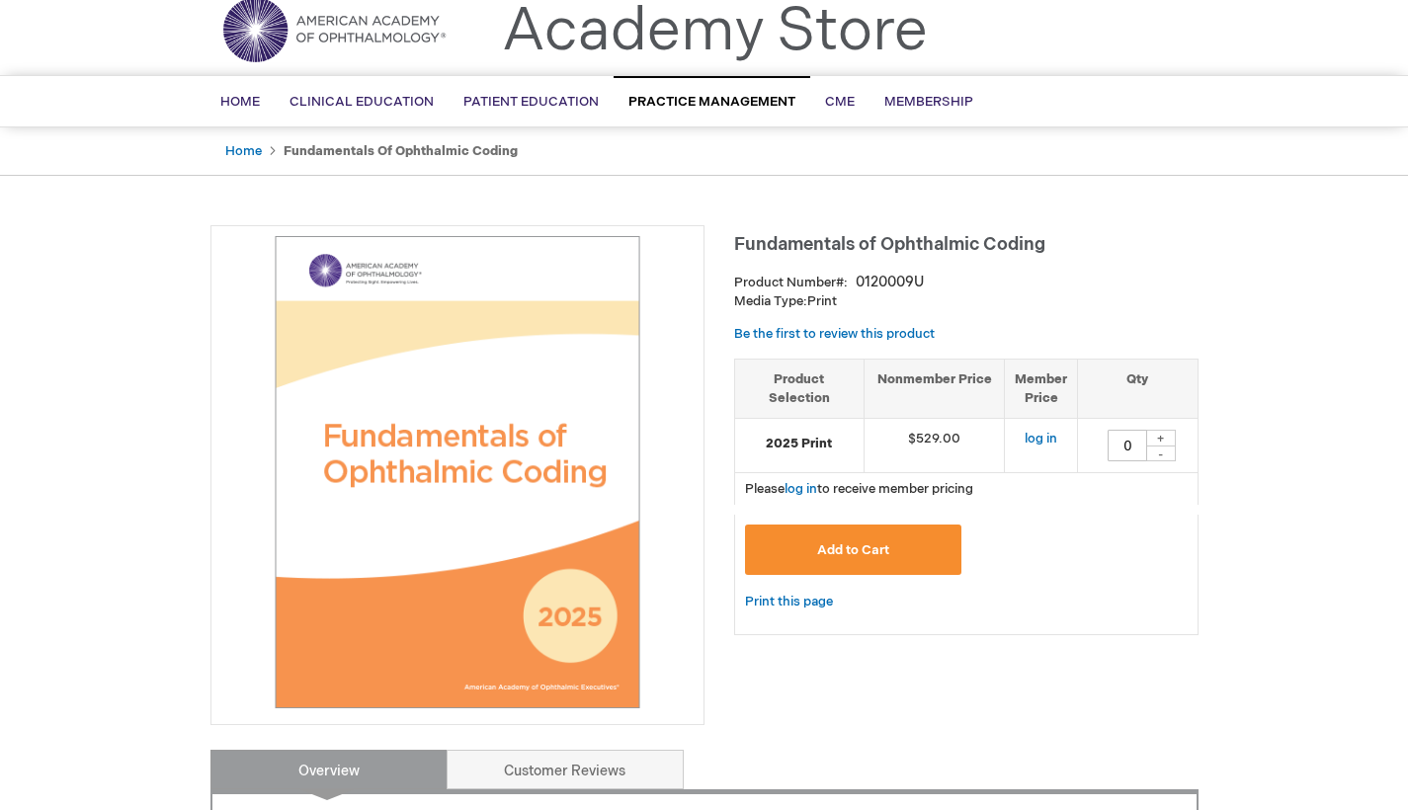
scroll to position [0, 0]
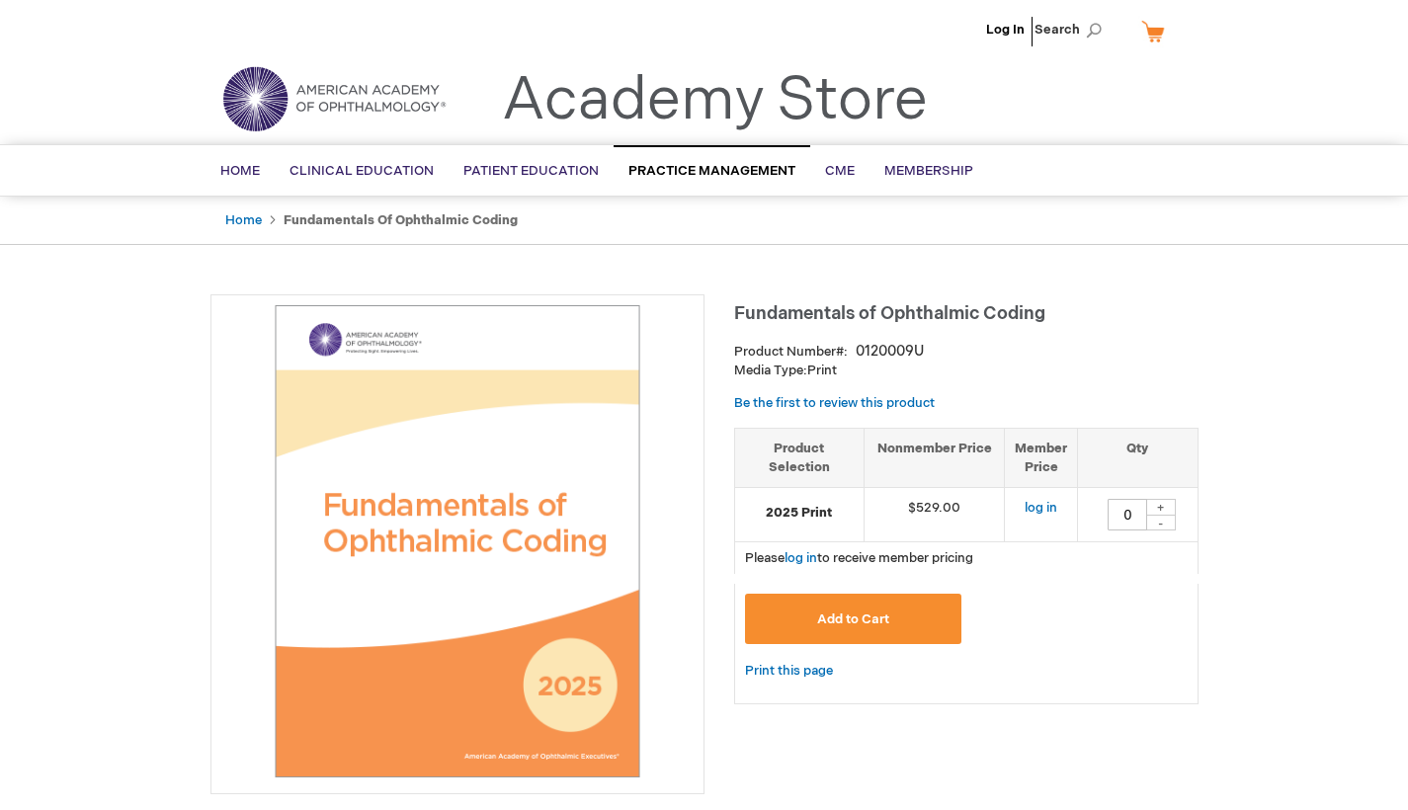
type input "0"
